Goal: Navigation & Orientation: Find specific page/section

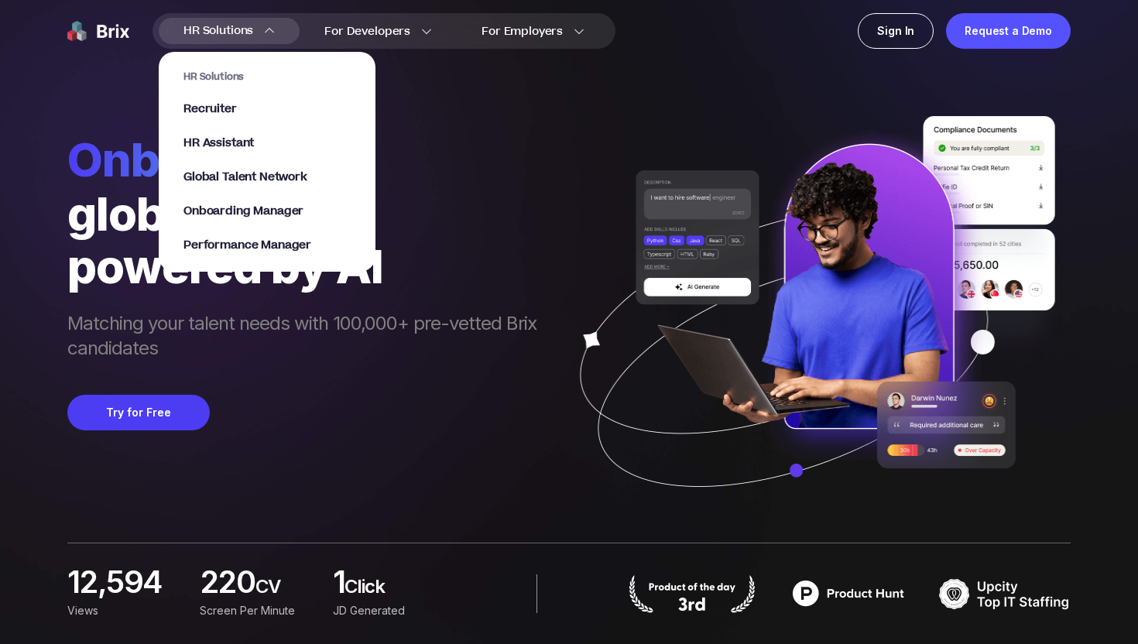
click at [277, 28] on div "HR Solutions HR Solutions Recruiter HR Assistant Global Talent Network Onboardi…" at bounding box center [229, 31] width 141 height 26
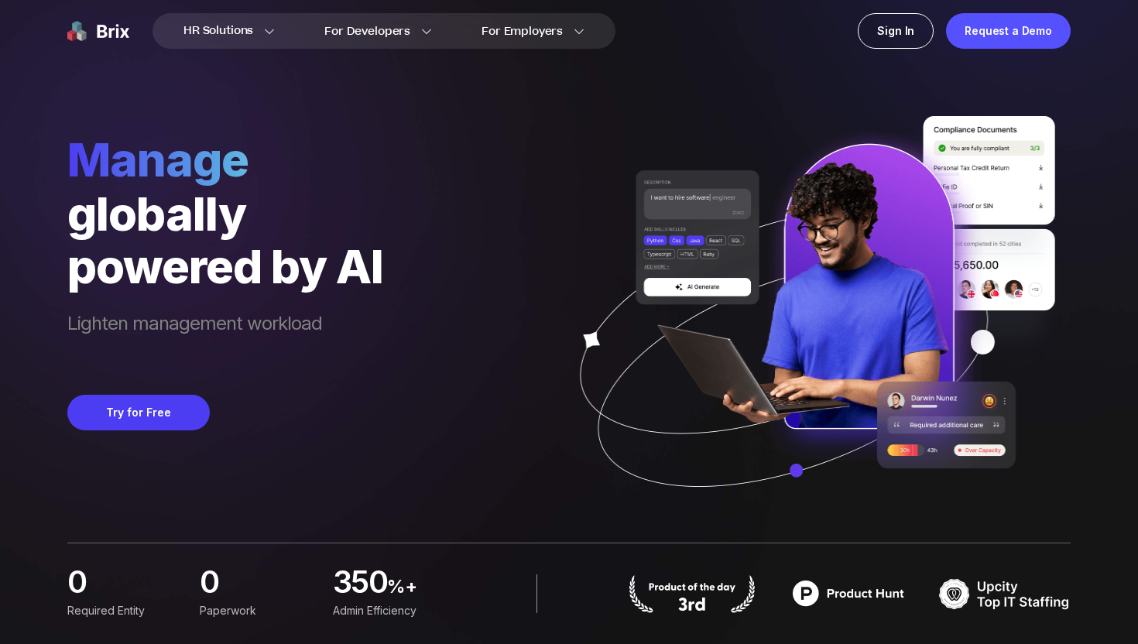
click at [479, 157] on div "manage globally powered by AI Lighten management workload Try for Free" at bounding box center [568, 266] width 1003 height 532
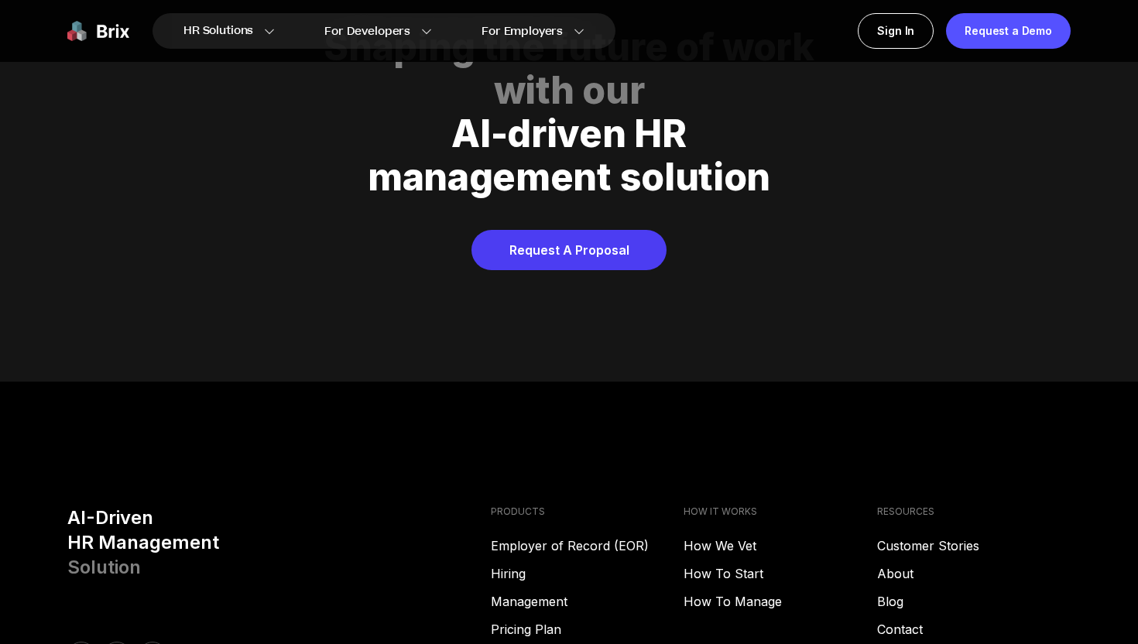
scroll to position [7907, 0]
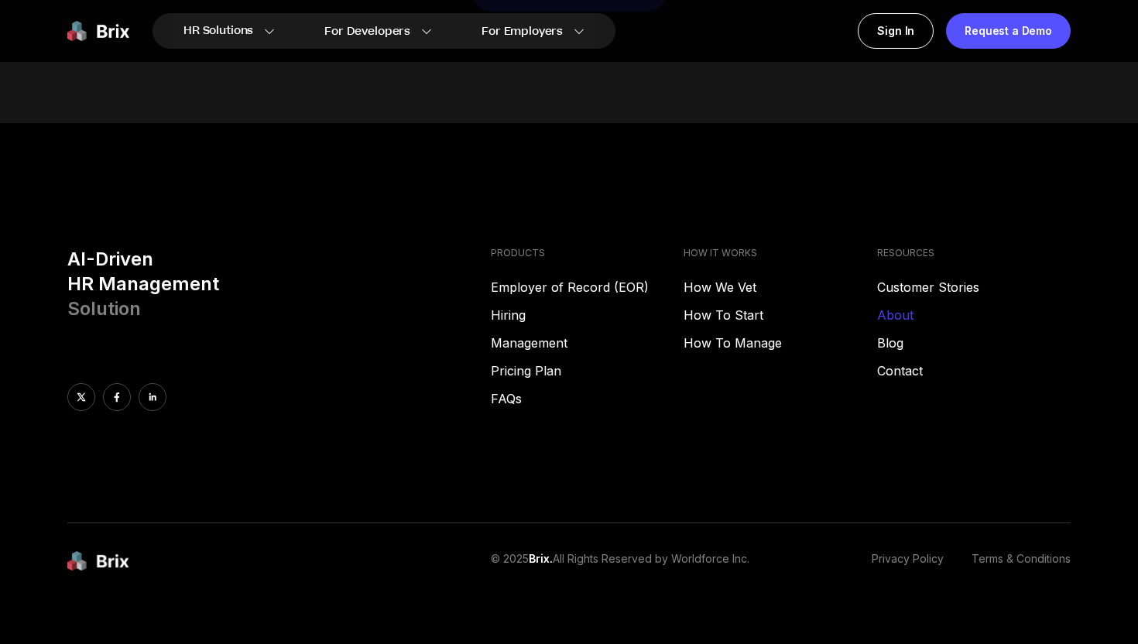
click at [900, 306] on link "About" at bounding box center [973, 315] width 193 height 19
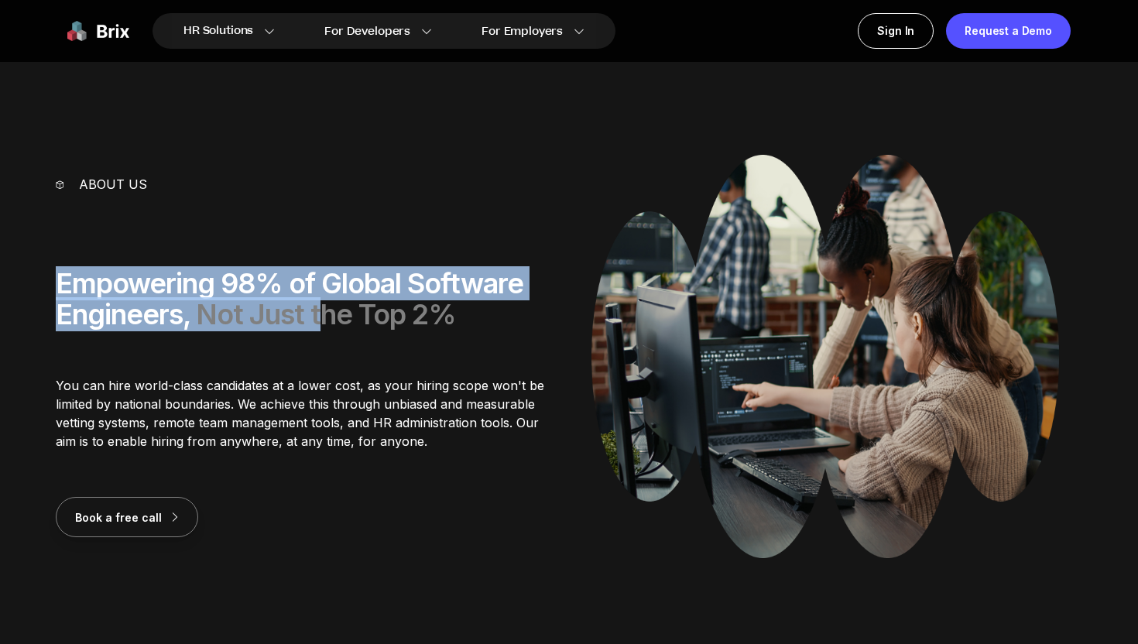
drag, startPoint x: 37, startPoint y: 272, endPoint x: 311, endPoint y: 320, distance: 278.3
click at [324, 327] on section "About us Empowering 98% of Global Software Engineers, Not Just the Top 2% You c…" at bounding box center [569, 366] width 1138 height 422
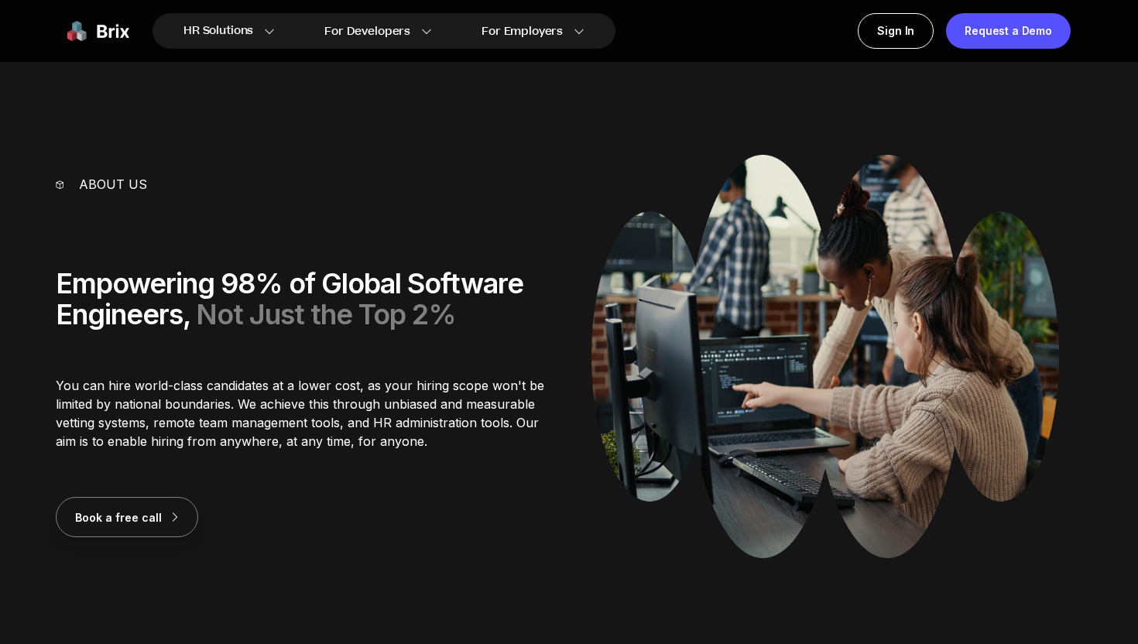
click at [221, 345] on div "About us Empowering 98% of Global Software Engineers, Not Just the Top 2% You c…" at bounding box center [301, 356] width 491 height 362
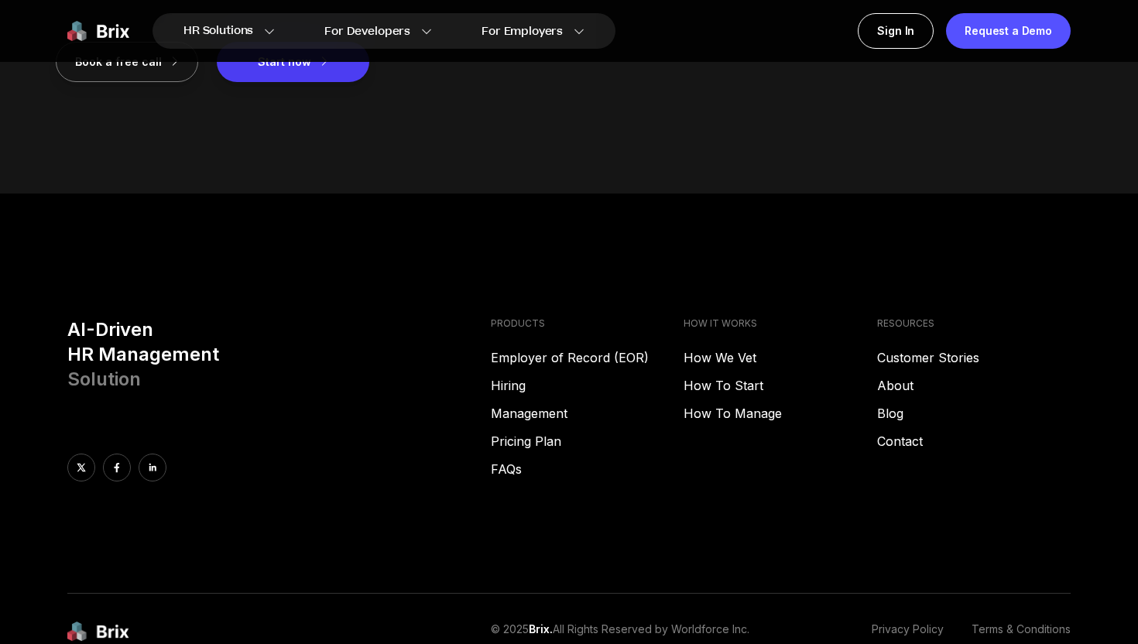
scroll to position [2074, 0]
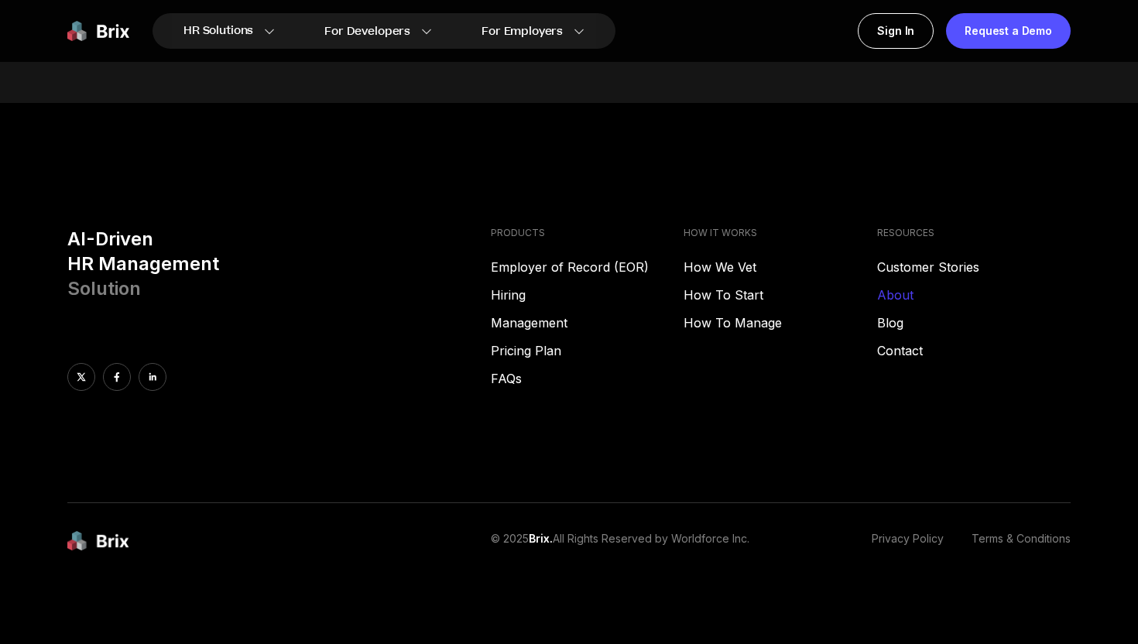
click at [895, 291] on link "About" at bounding box center [973, 295] width 193 height 19
click at [146, 366] on link at bounding box center [153, 377] width 28 height 28
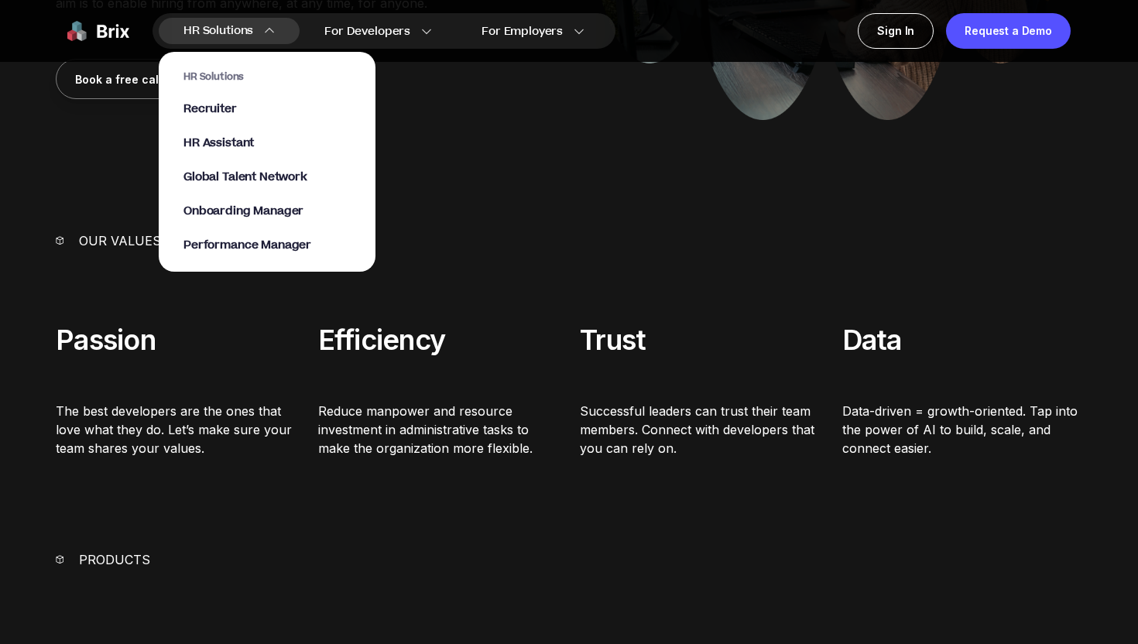
scroll to position [0, 0]
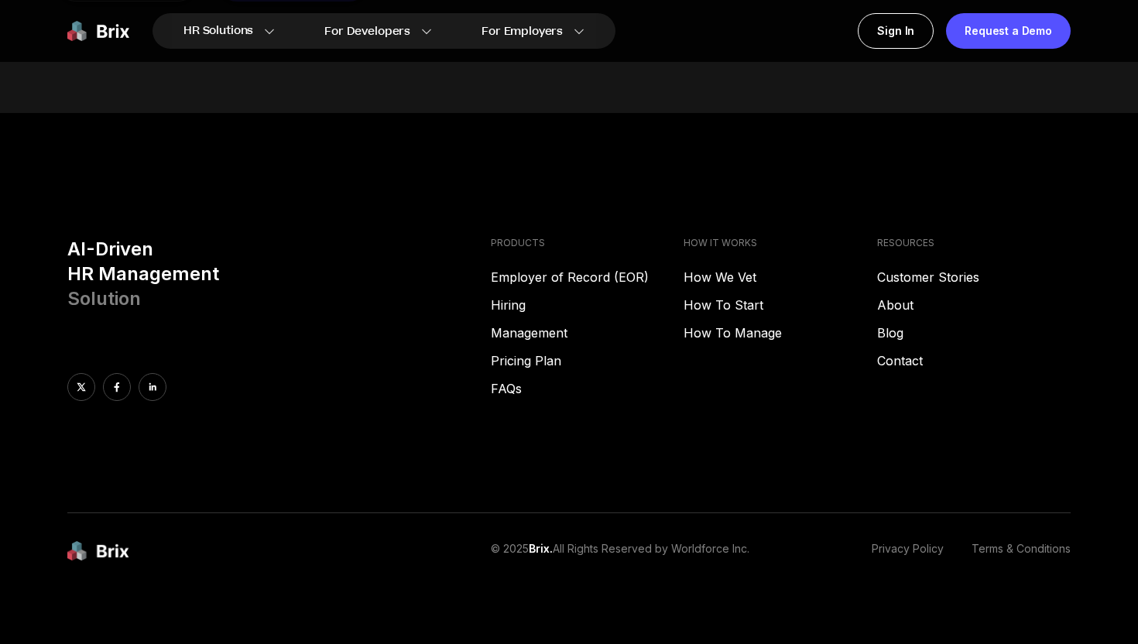
scroll to position [2093, 0]
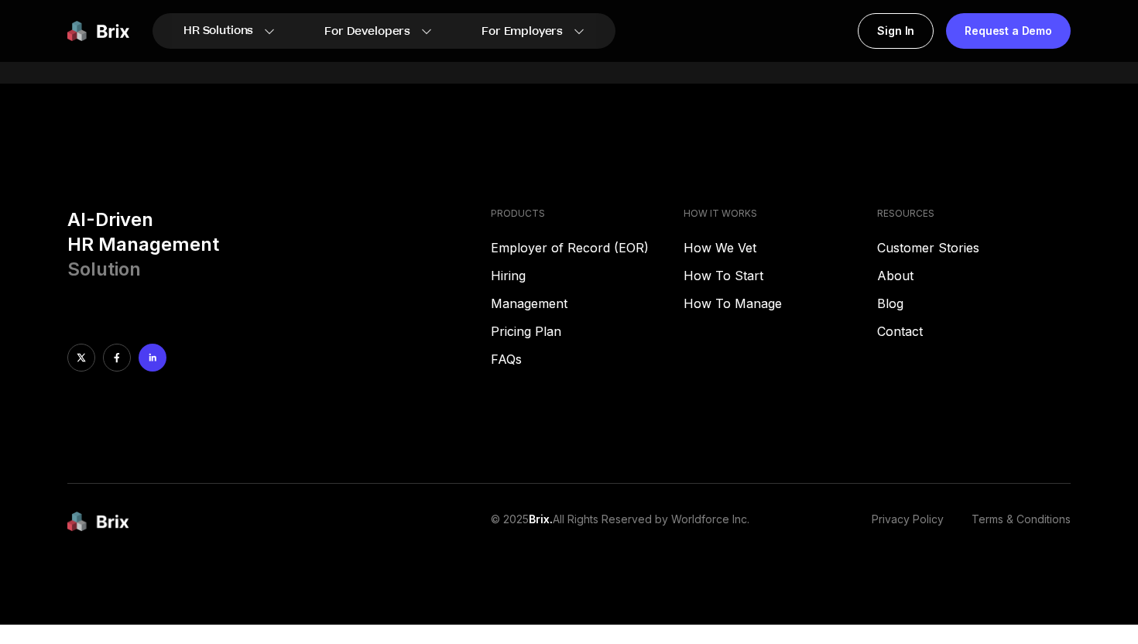
click at [160, 364] on link at bounding box center [153, 358] width 28 height 28
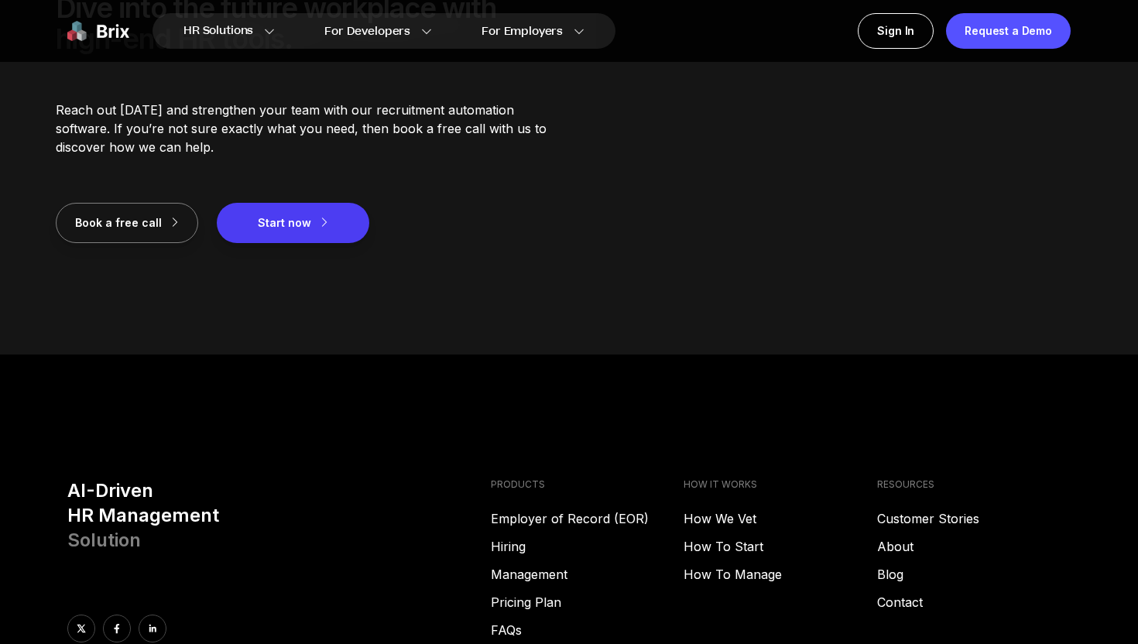
scroll to position [1683, 0]
